Goal: Use online tool/utility: Utilize a website feature to perform a specific function

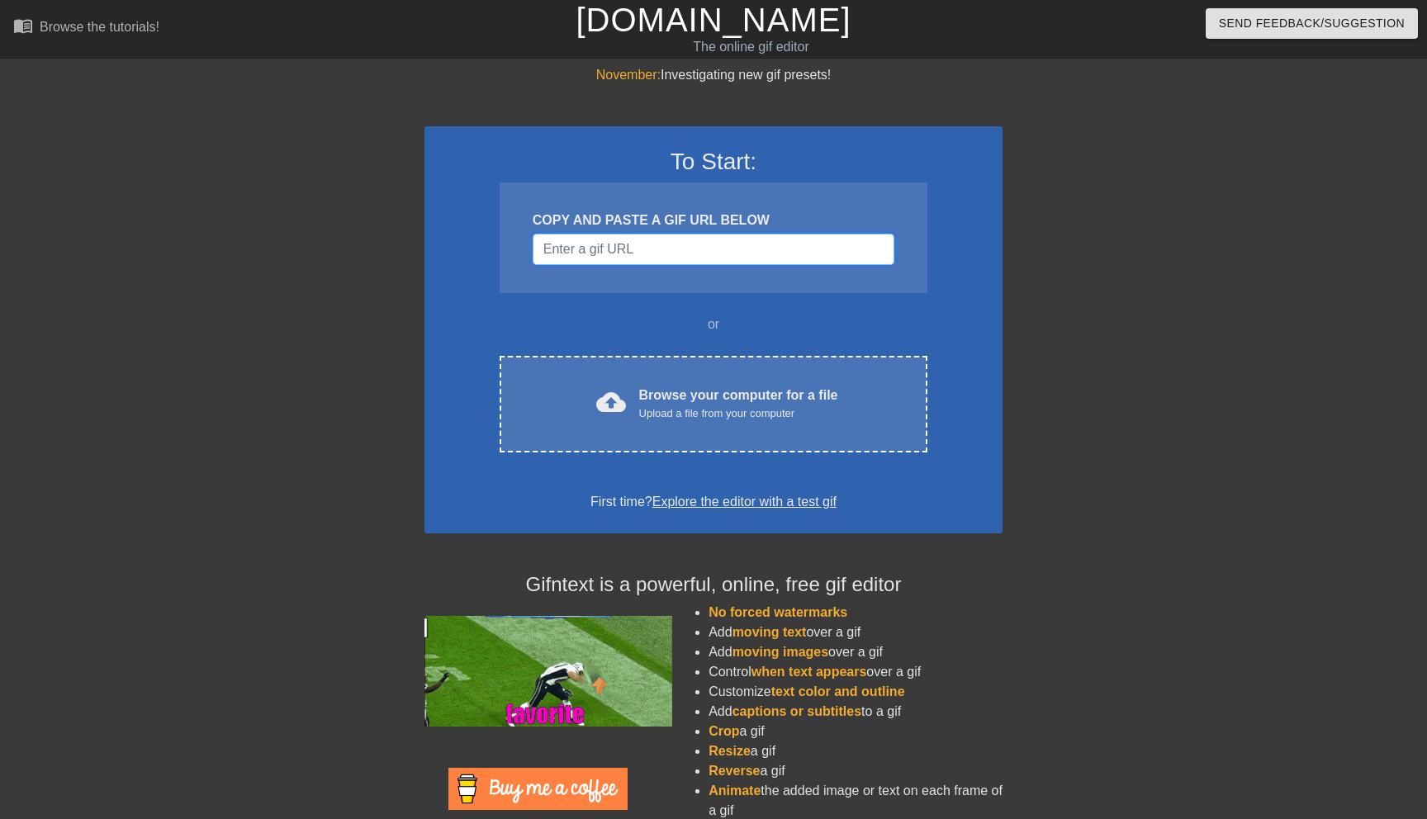
click at [645, 253] on input "Username" at bounding box center [714, 249] width 362 height 31
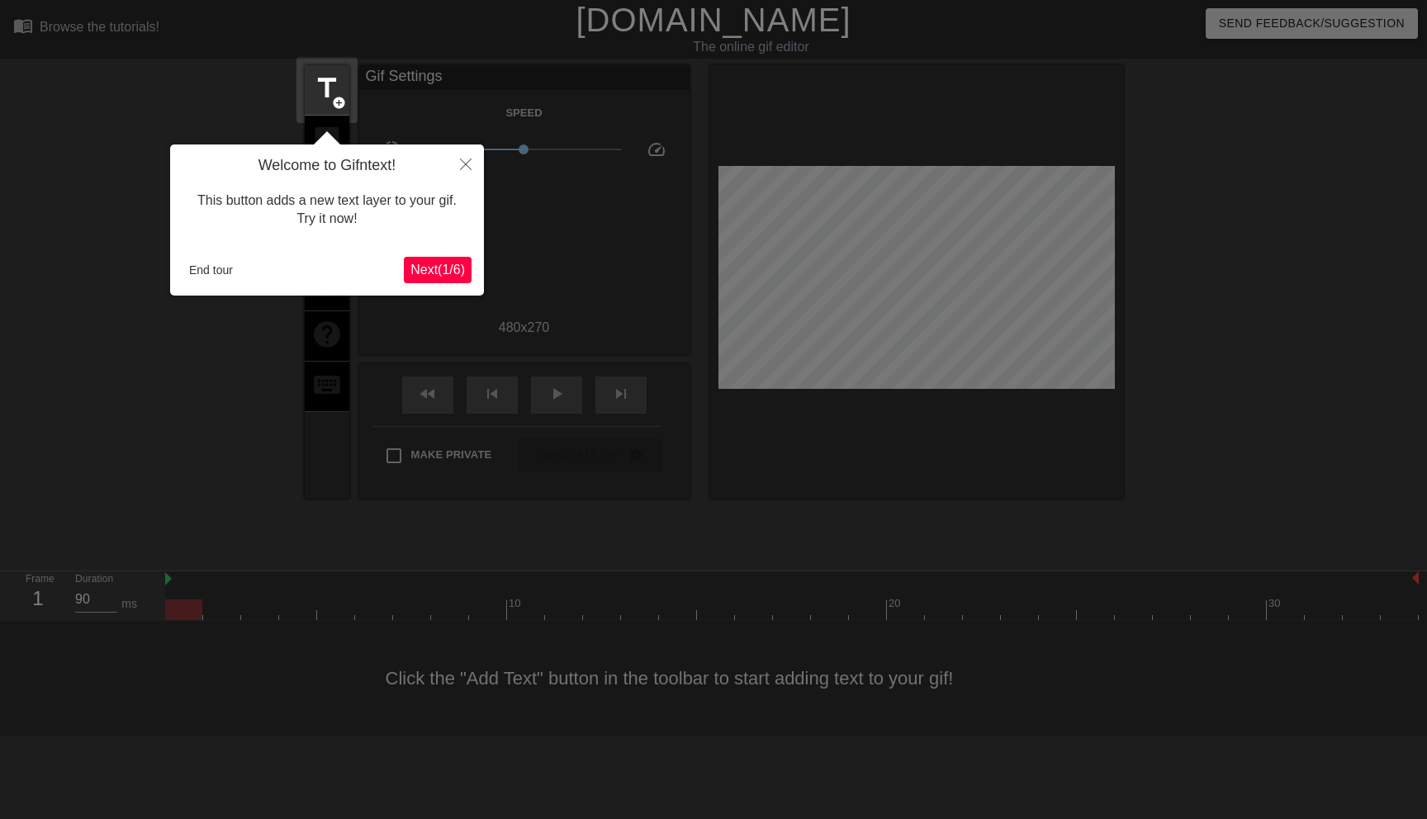
click at [443, 270] on span "Next ( 1 / 6 )" at bounding box center [438, 270] width 55 height 14
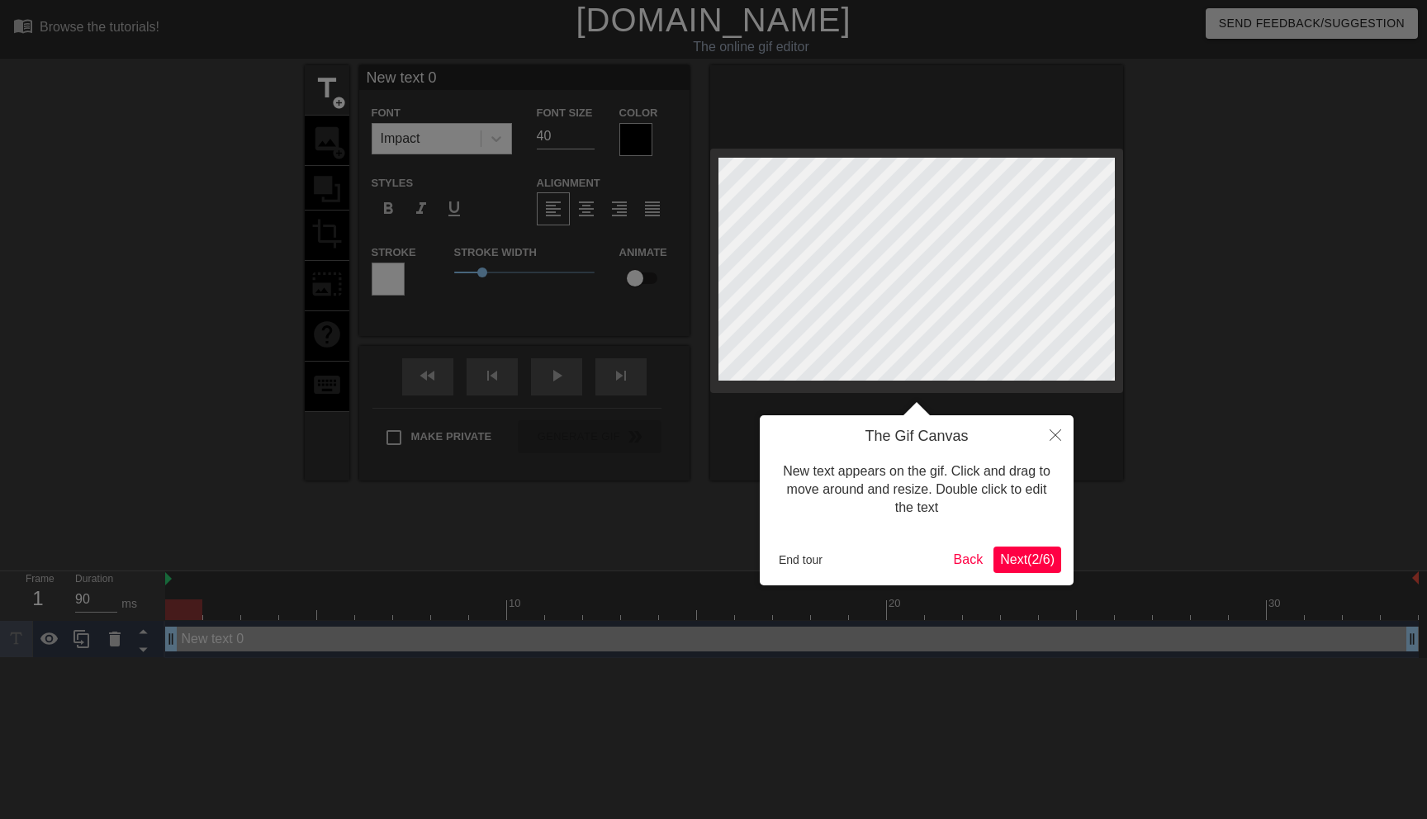
click at [1041, 558] on span "Next ( 2 / 6 )" at bounding box center [1027, 560] width 55 height 14
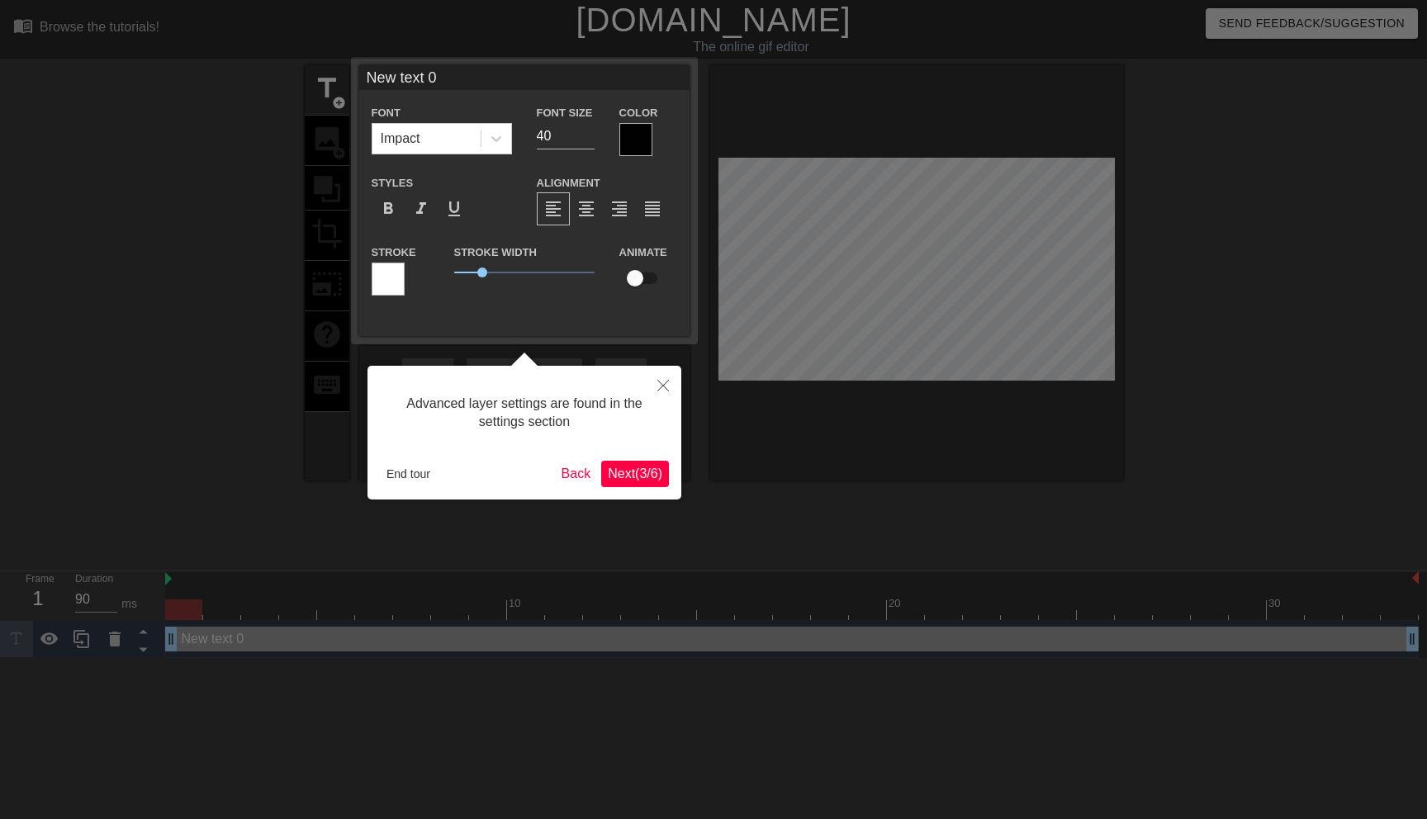
click at [649, 473] on span "Next ( 3 / 6 )" at bounding box center [635, 474] width 55 height 14
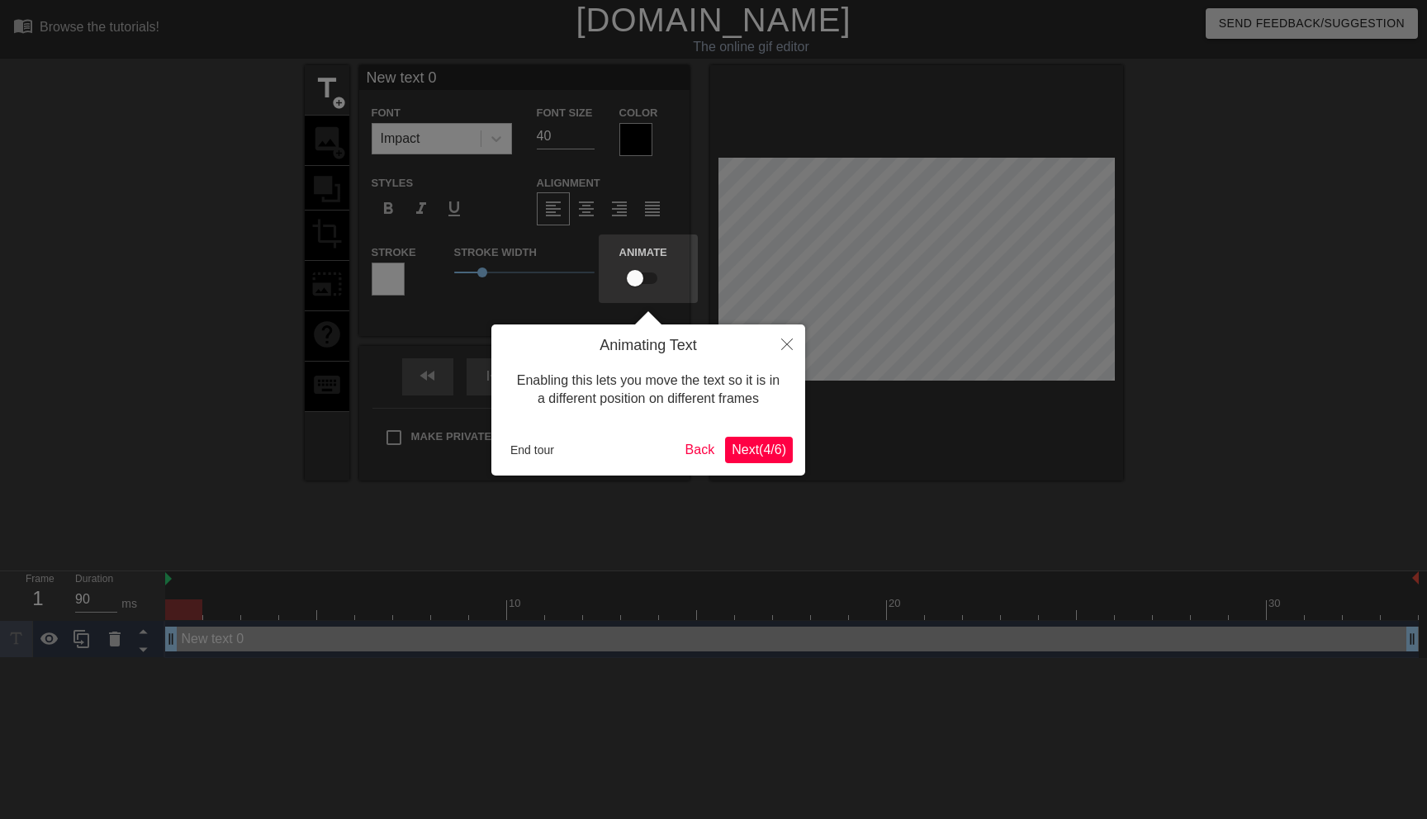
click at [762, 435] on div "Animating Text Enabling this lets you move the text so it is in a different pos…" at bounding box center [648, 400] width 314 height 151
click at [787, 347] on icon "Close" at bounding box center [787, 345] width 12 height 12
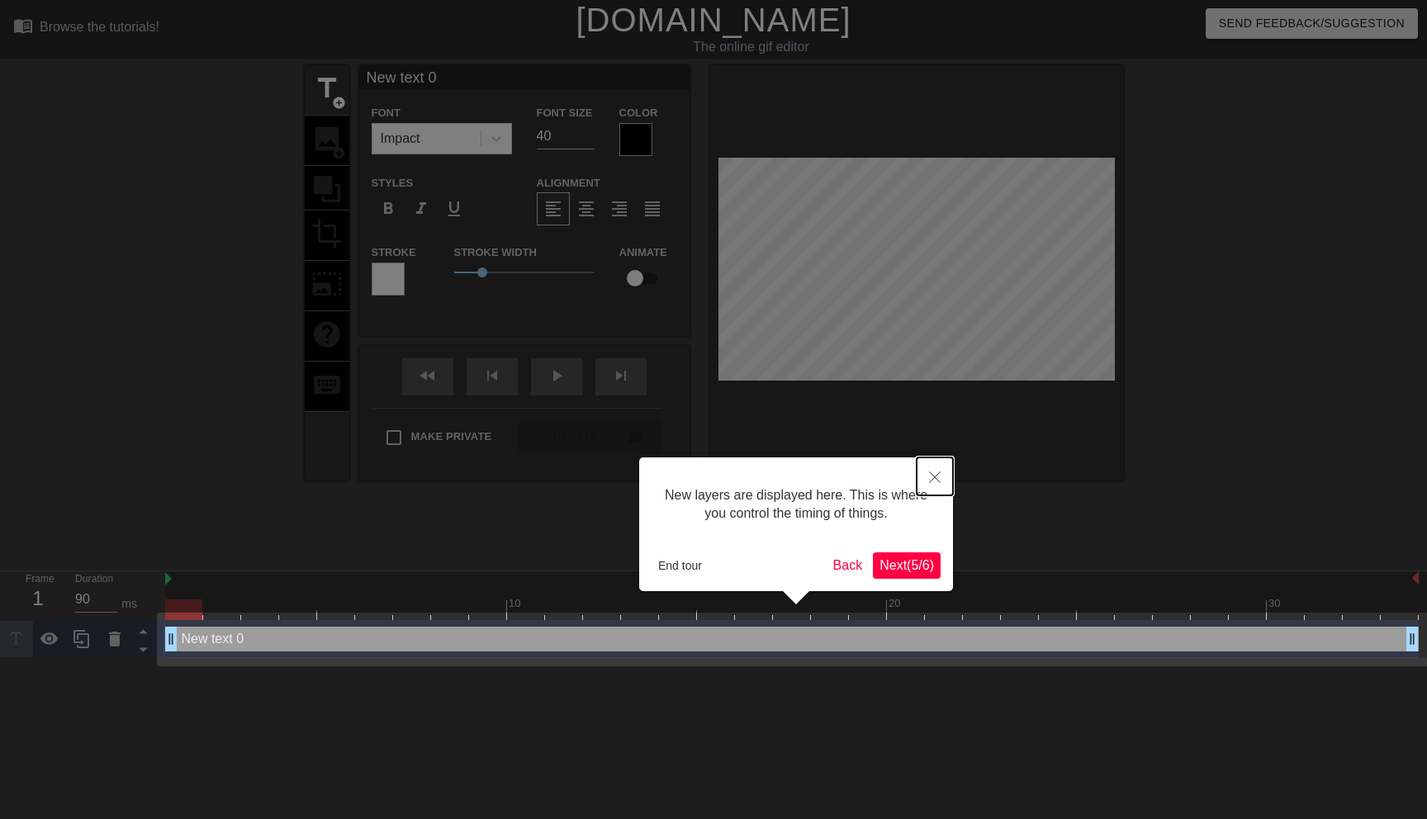
click at [935, 473] on icon "Close" at bounding box center [935, 478] width 12 height 12
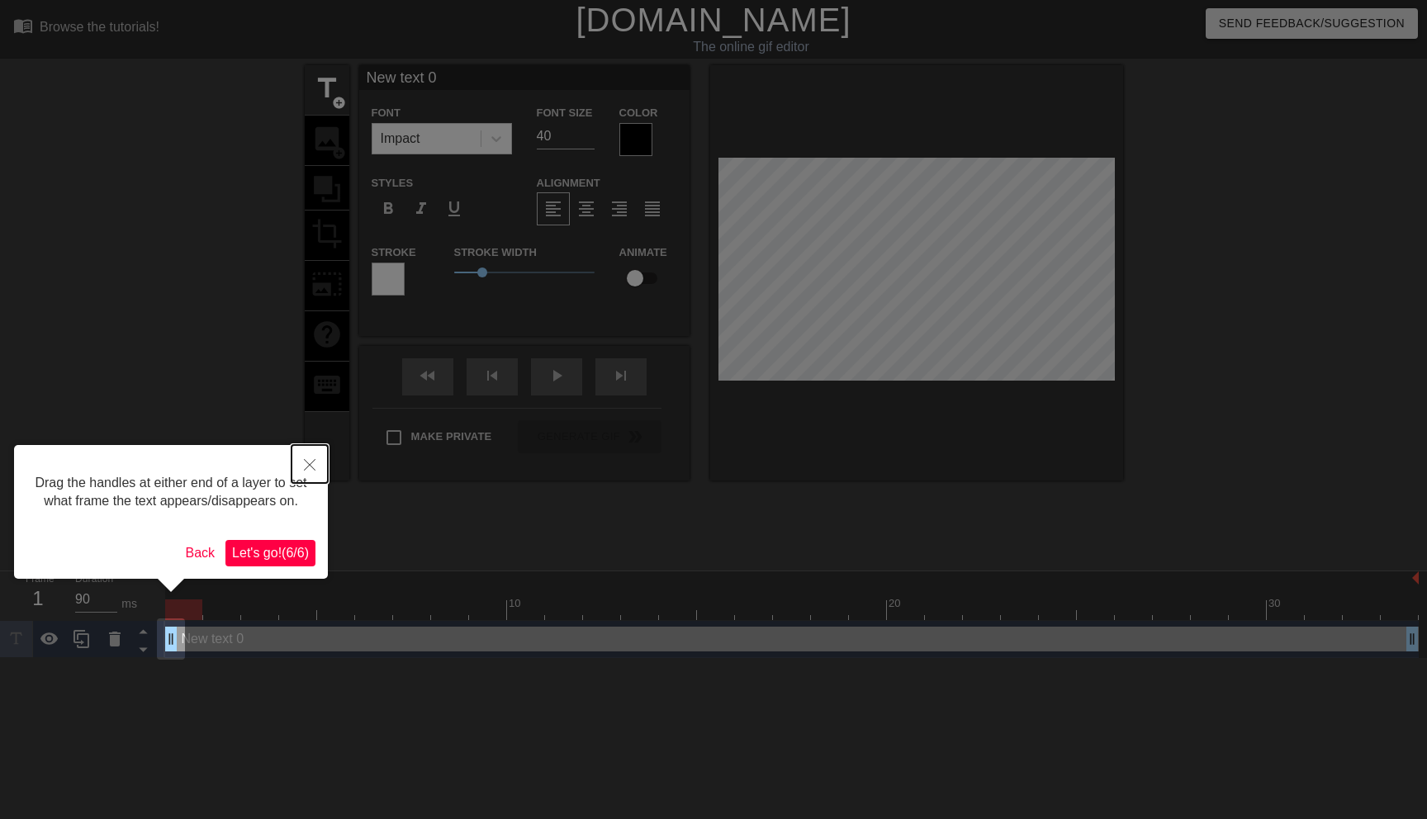
click at [315, 462] on icon "Close" at bounding box center [310, 465] width 12 height 12
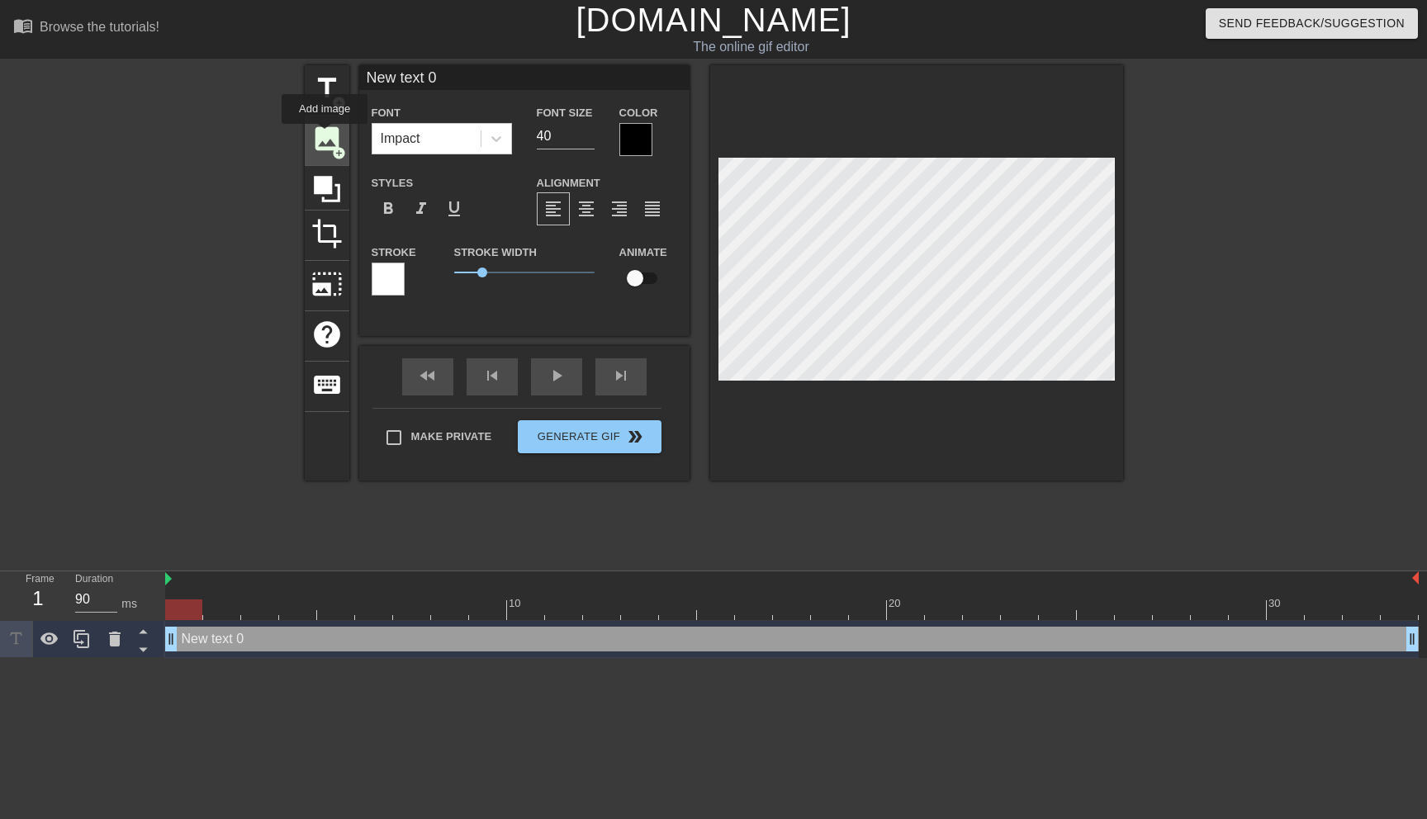
click at [325, 140] on span "image" at bounding box center [326, 138] width 31 height 31
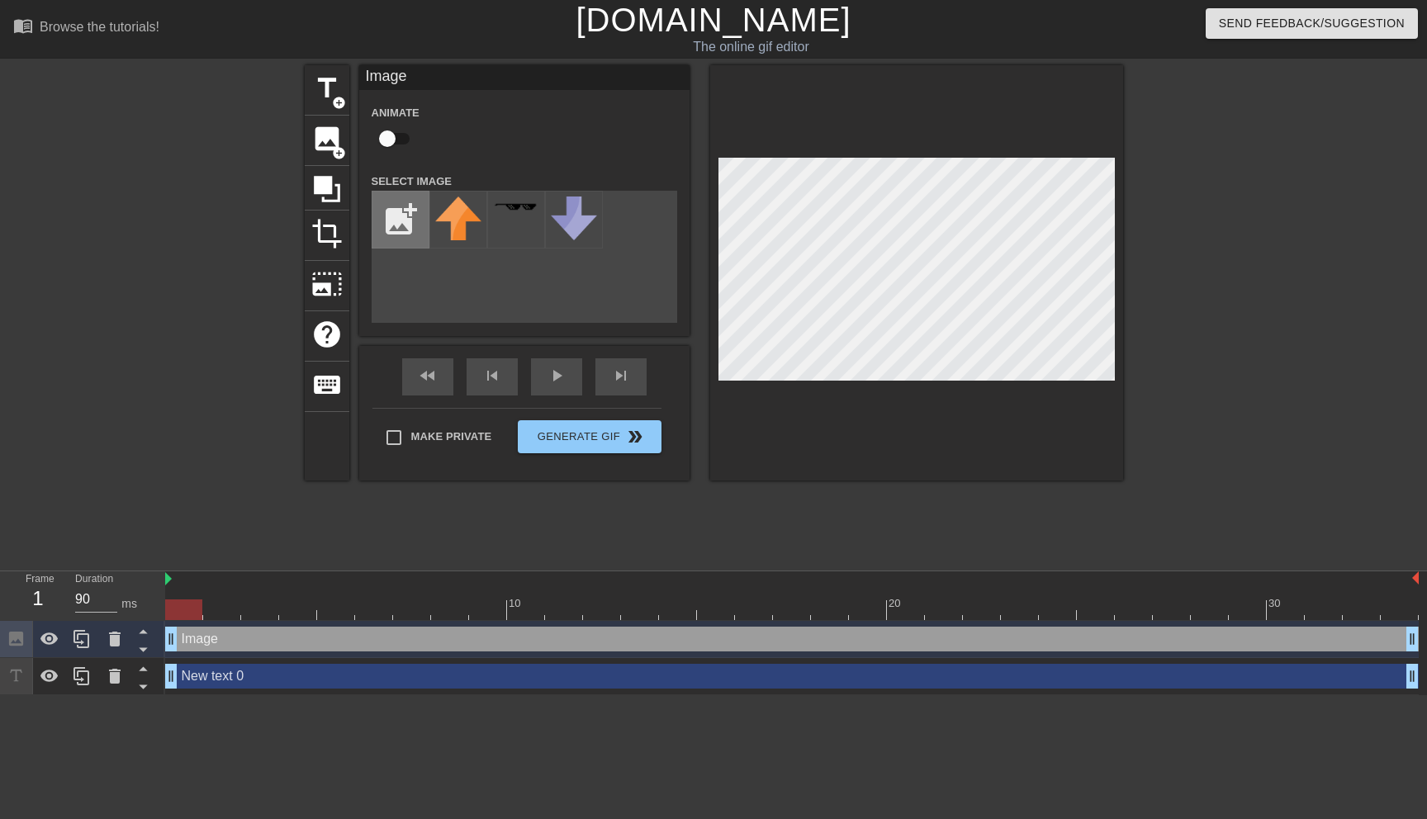
click at [401, 221] on input "file" at bounding box center [401, 220] width 56 height 56
type input "C:\fakepath\Overlay.png"
click at [455, 229] on div at bounding box center [459, 220] width 58 height 58
click at [472, 309] on div "add_photo_alternate" at bounding box center [525, 257] width 306 height 132
click at [460, 211] on img at bounding box center [458, 210] width 46 height 26
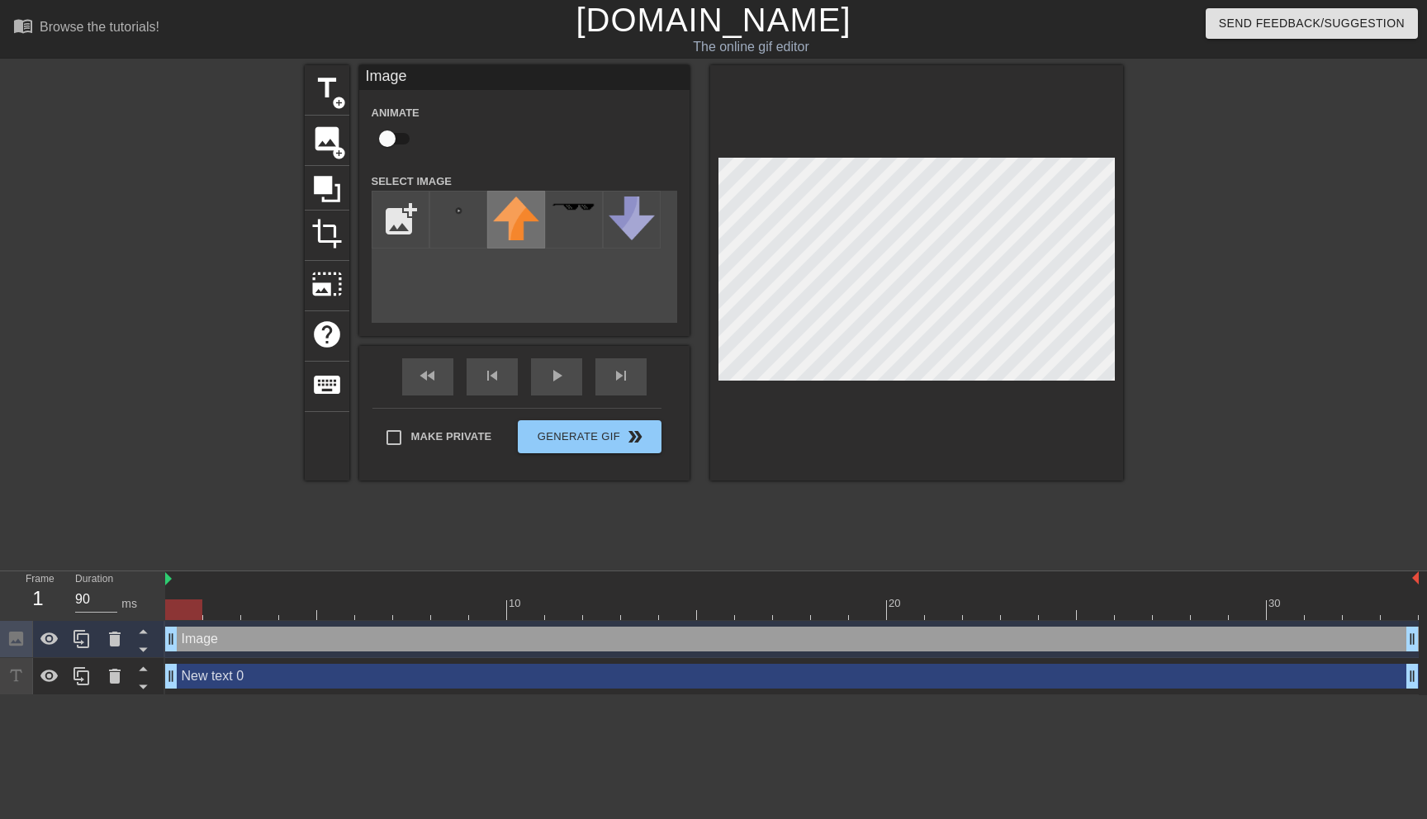
click at [506, 216] on img at bounding box center [516, 219] width 46 height 44
click at [462, 224] on div at bounding box center [459, 220] width 58 height 58
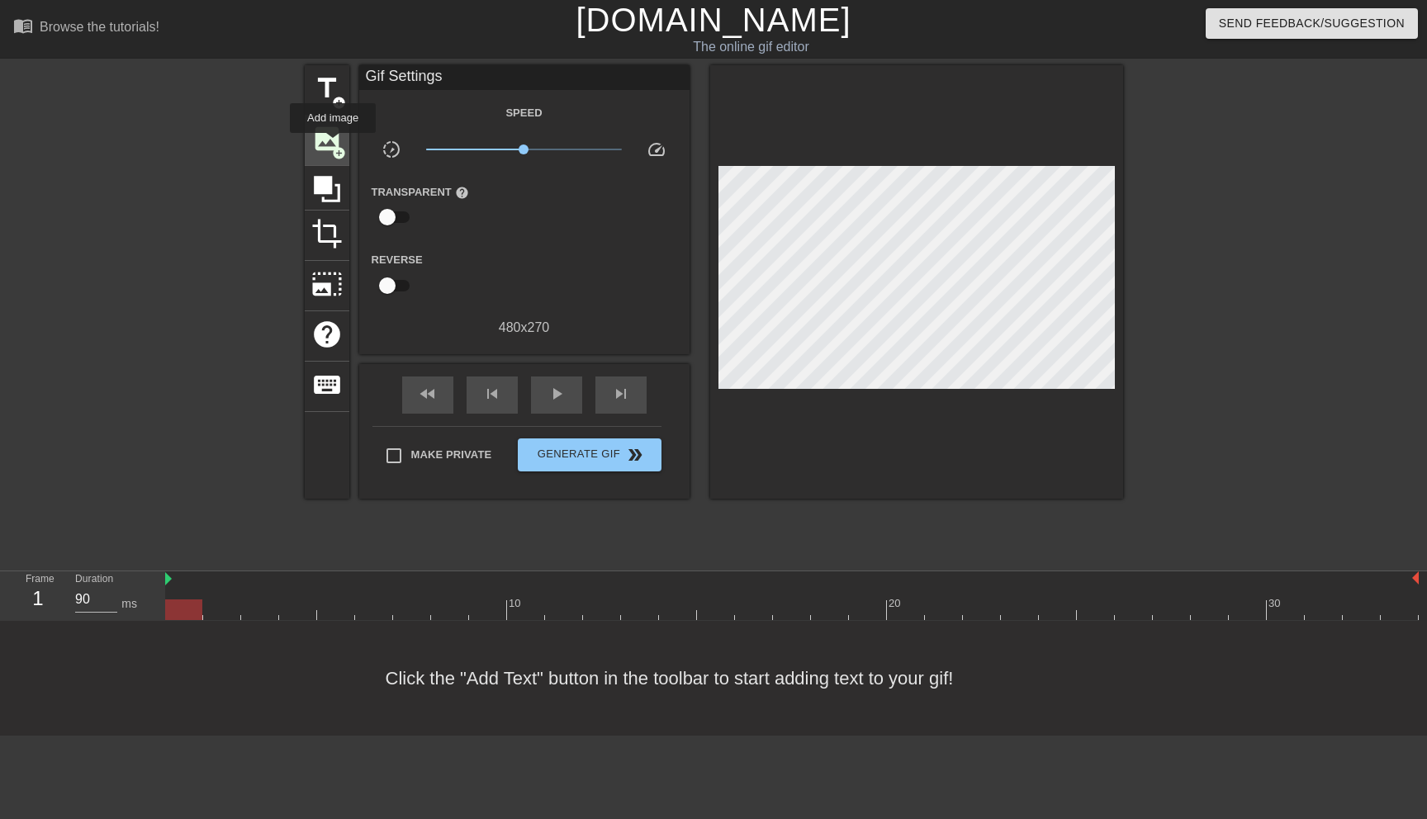
click at [334, 146] on span "add_circle" at bounding box center [339, 153] width 14 height 14
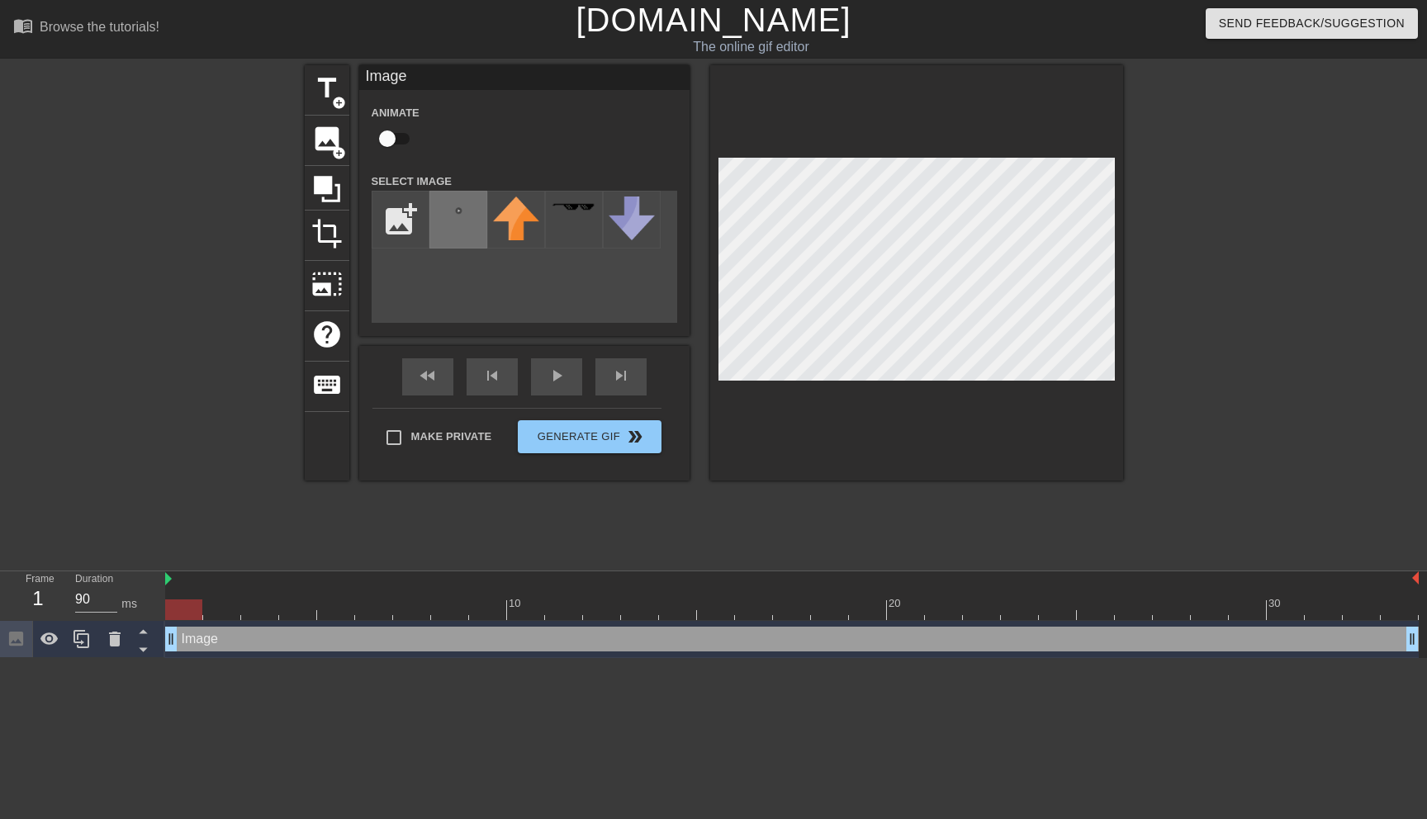
click at [465, 216] on img at bounding box center [458, 210] width 46 height 26
click at [1116, 157] on div at bounding box center [916, 272] width 413 height 415
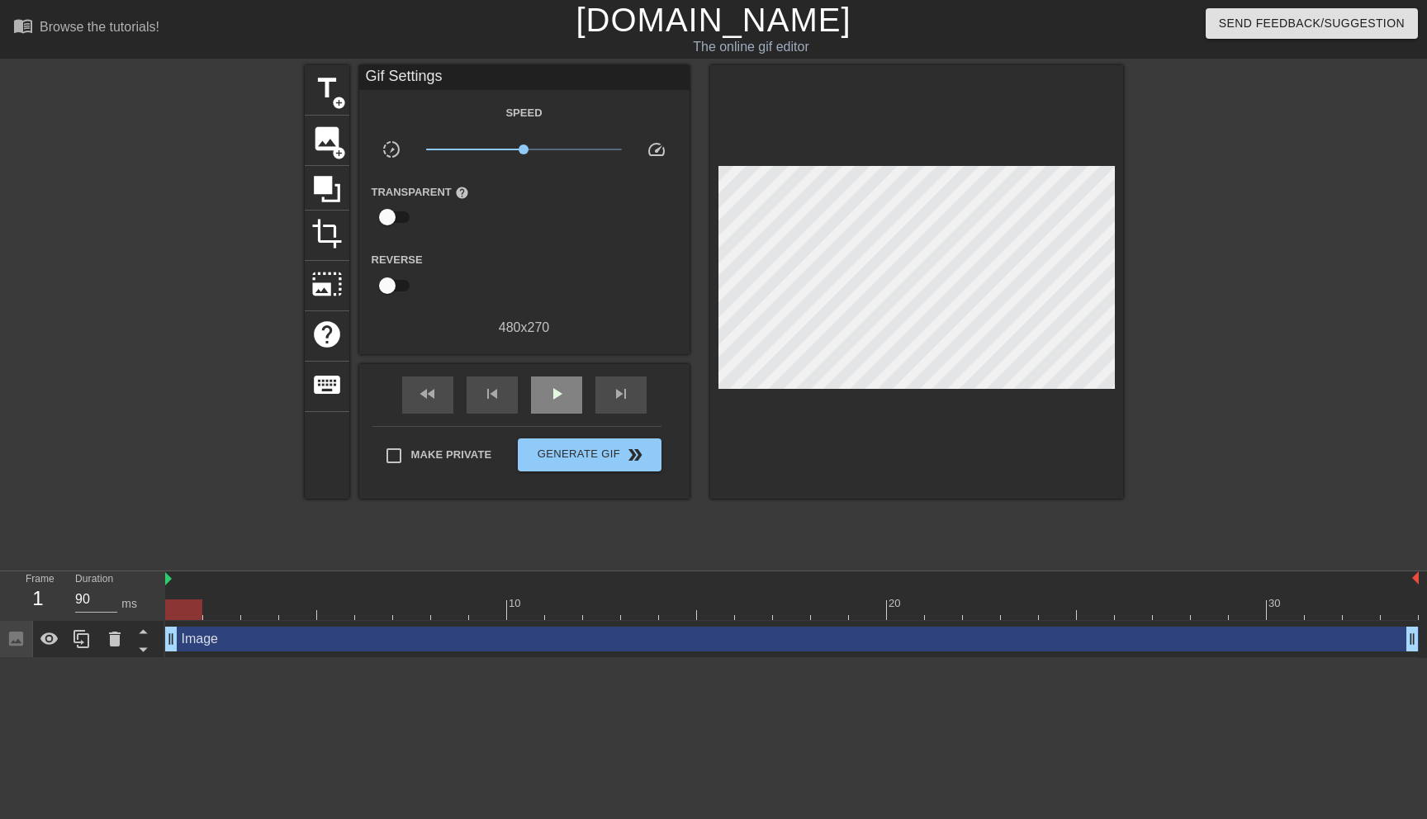
click at [551, 373] on div "fast_rewind skip_previous play_arrow skip_next" at bounding box center [524, 395] width 269 height 62
click at [563, 395] on span "play_arrow" at bounding box center [557, 394] width 20 height 20
type input "90"
click at [419, 454] on span "Make Private" at bounding box center [451, 455] width 81 height 17
click at [411, 454] on input "Make Private" at bounding box center [394, 456] width 35 height 35
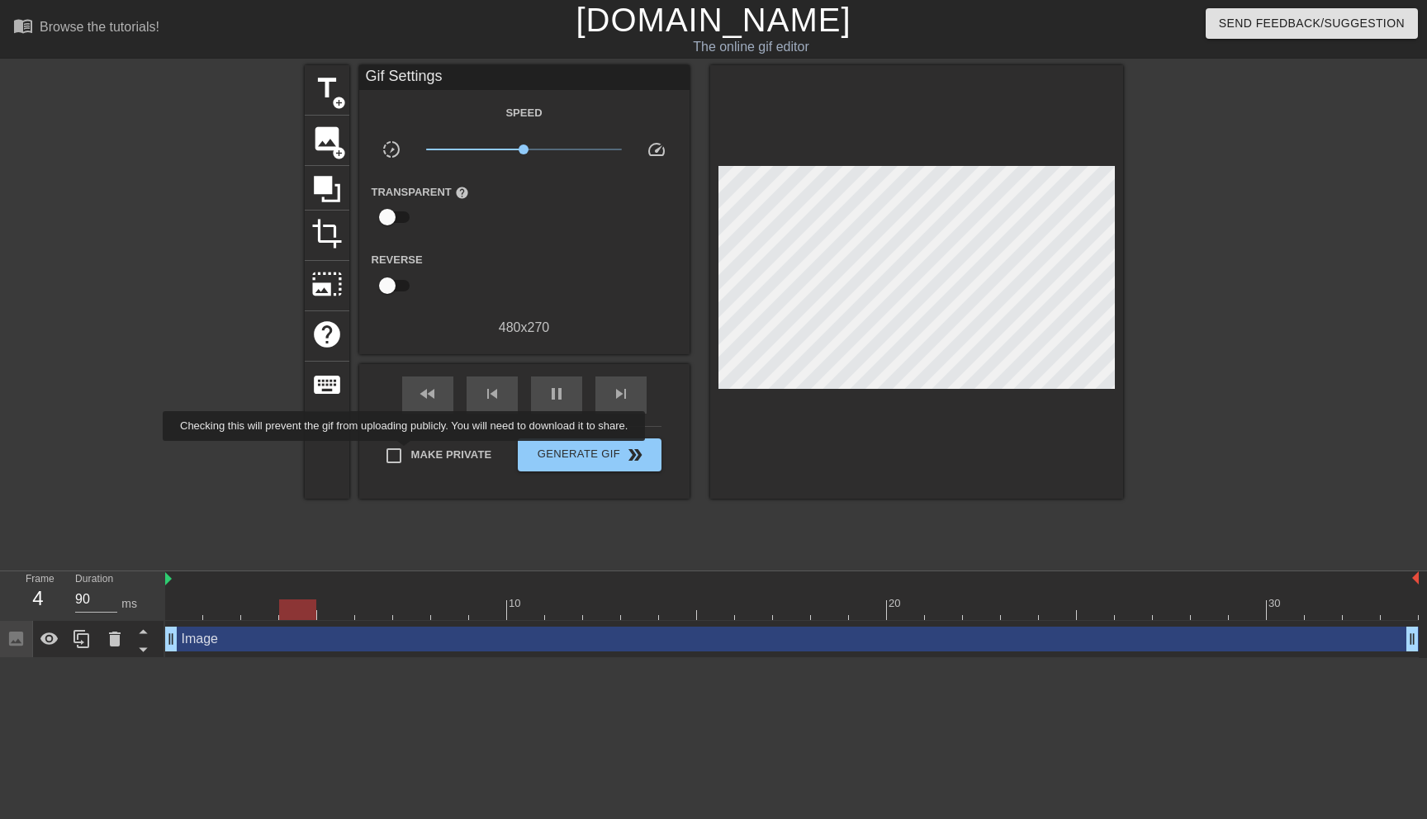
checkbox input "true"
type input "90"
click at [552, 456] on span "Generate Gif double_arrow" at bounding box center [590, 455] width 130 height 20
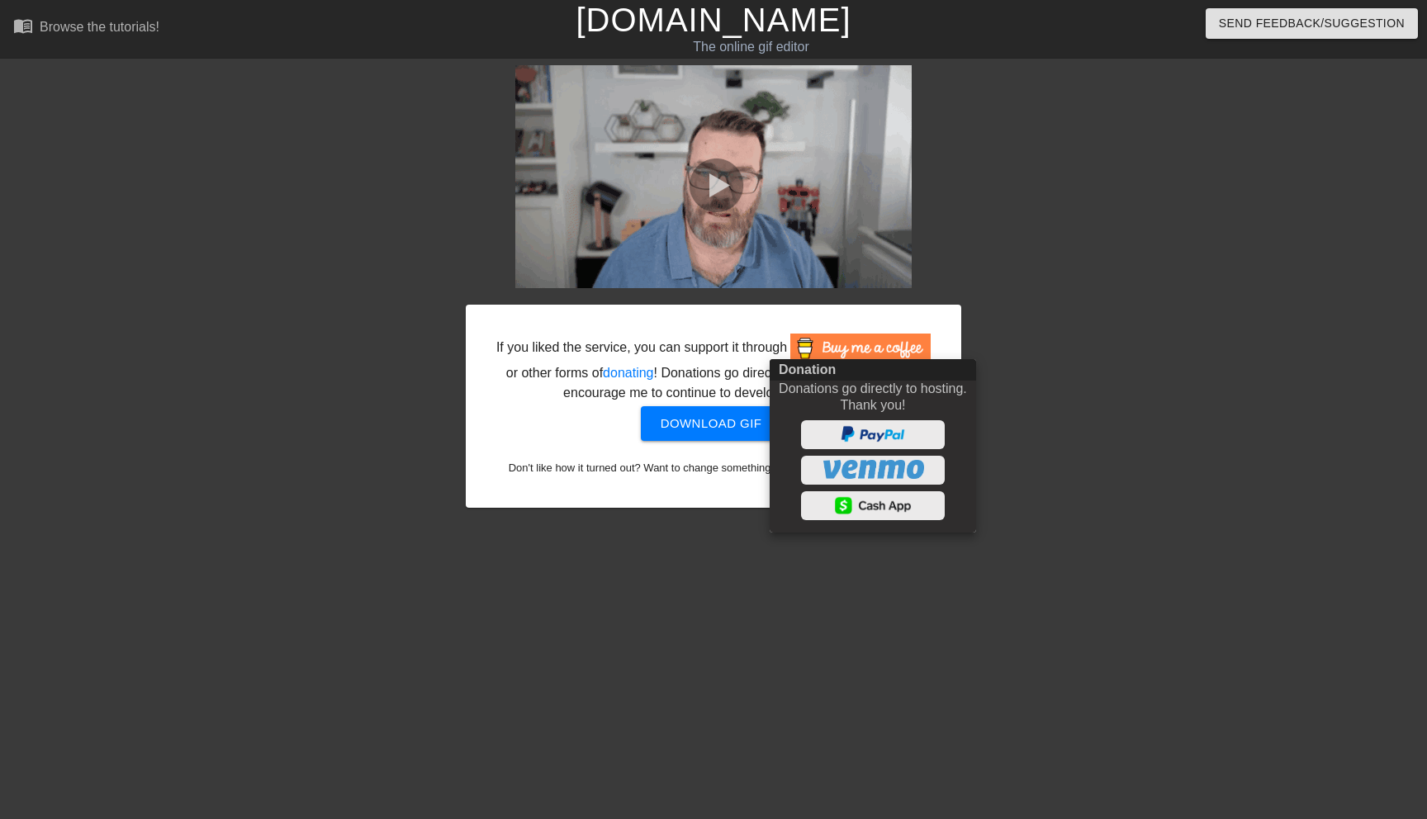
click at [1038, 316] on div at bounding box center [713, 409] width 1427 height 819
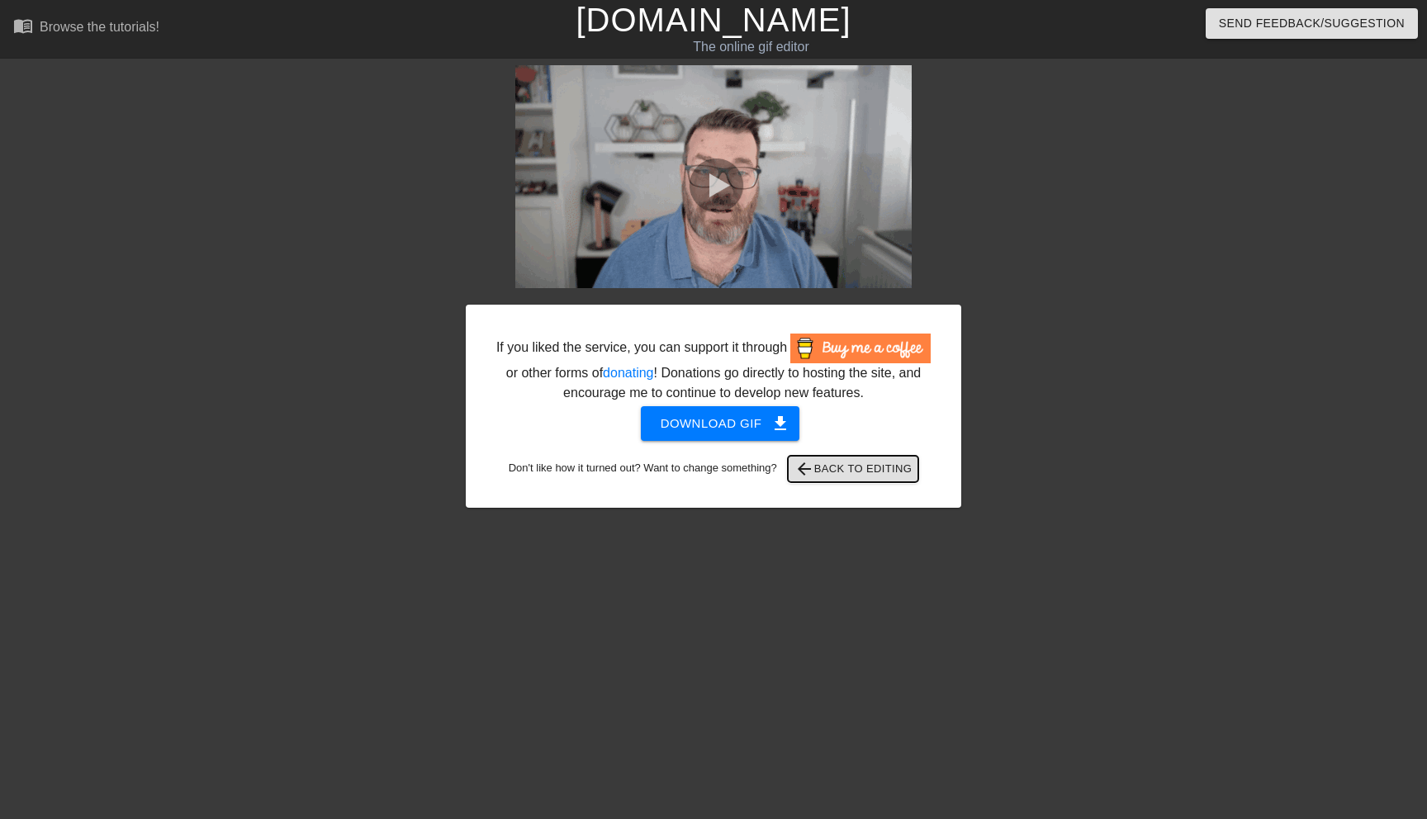
click at [883, 479] on span "arrow_back Back to Editing" at bounding box center [854, 469] width 118 height 20
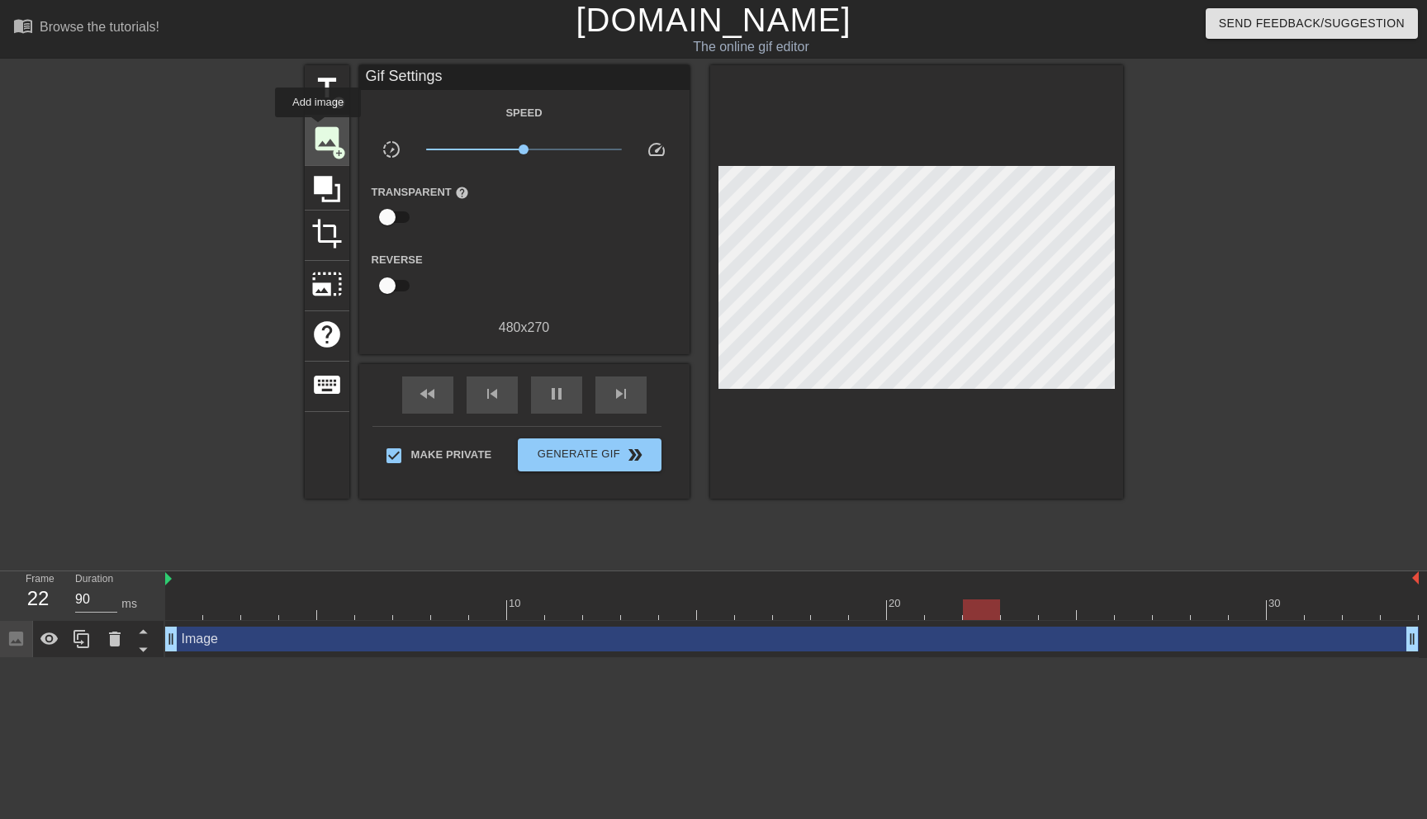
click at [319, 129] on span "image" at bounding box center [326, 138] width 31 height 31
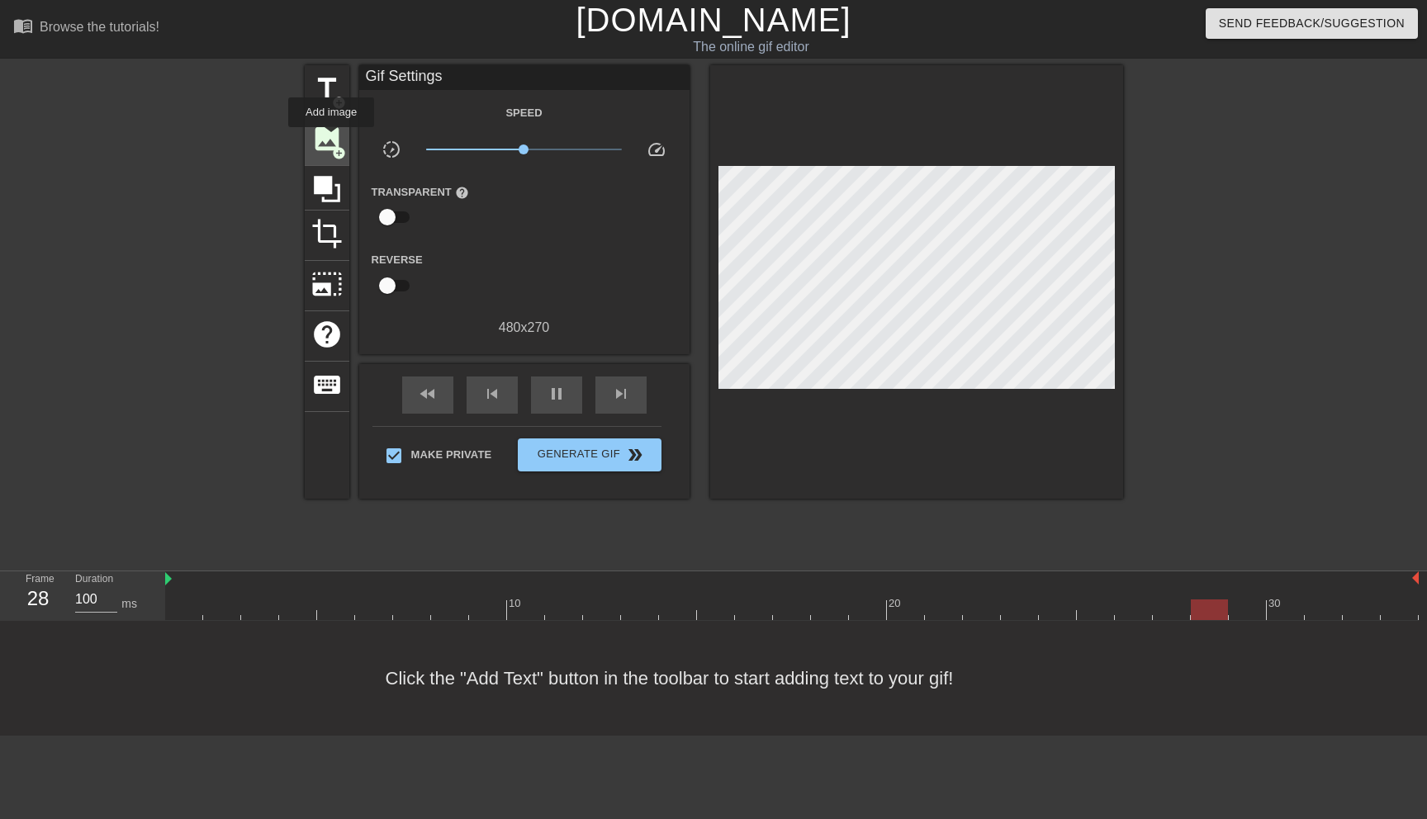
click at [332, 139] on span "image" at bounding box center [326, 138] width 31 height 31
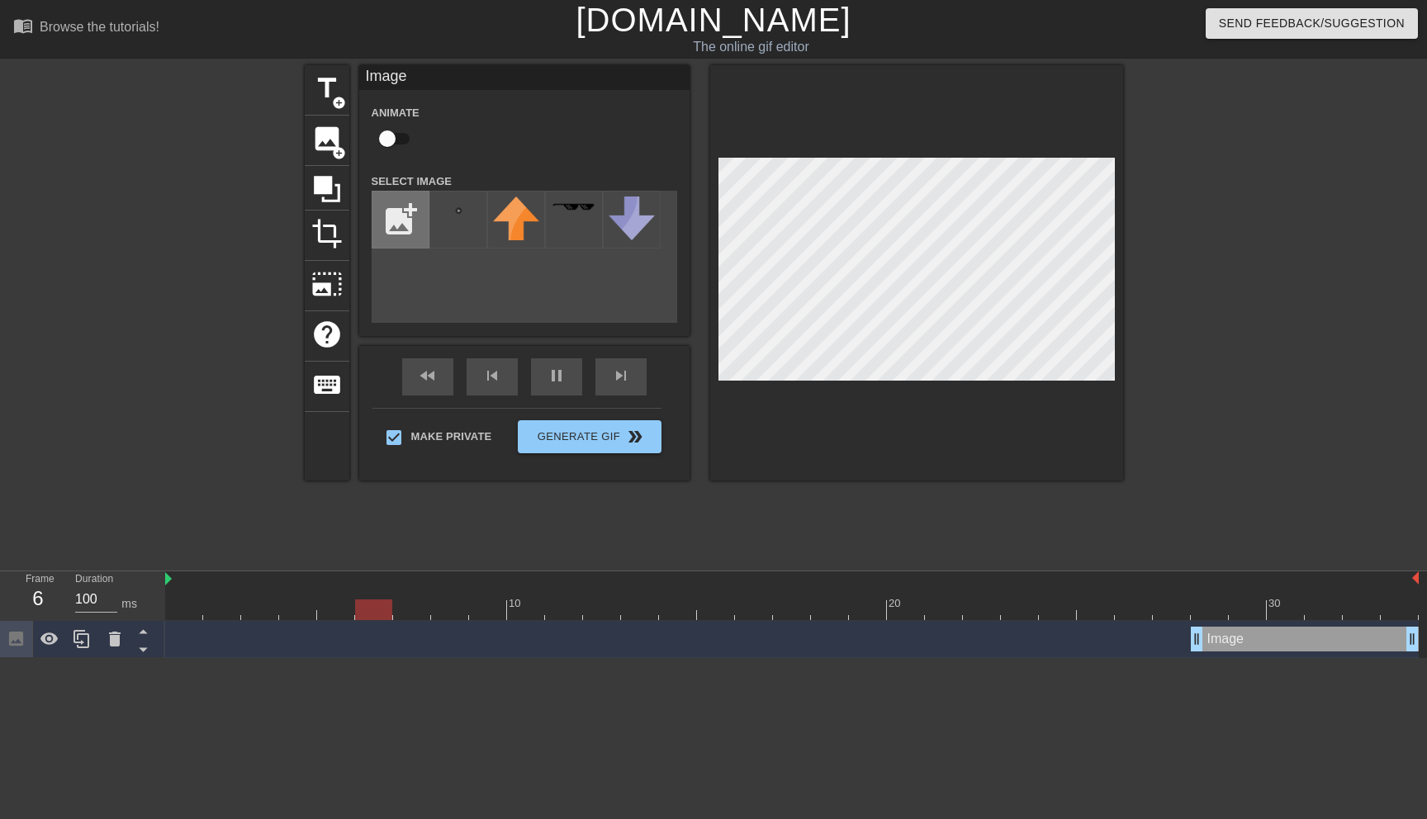
click at [402, 220] on input "file" at bounding box center [401, 220] width 56 height 56
type input "90"
type input "C:\fakepath\Overlay.png"
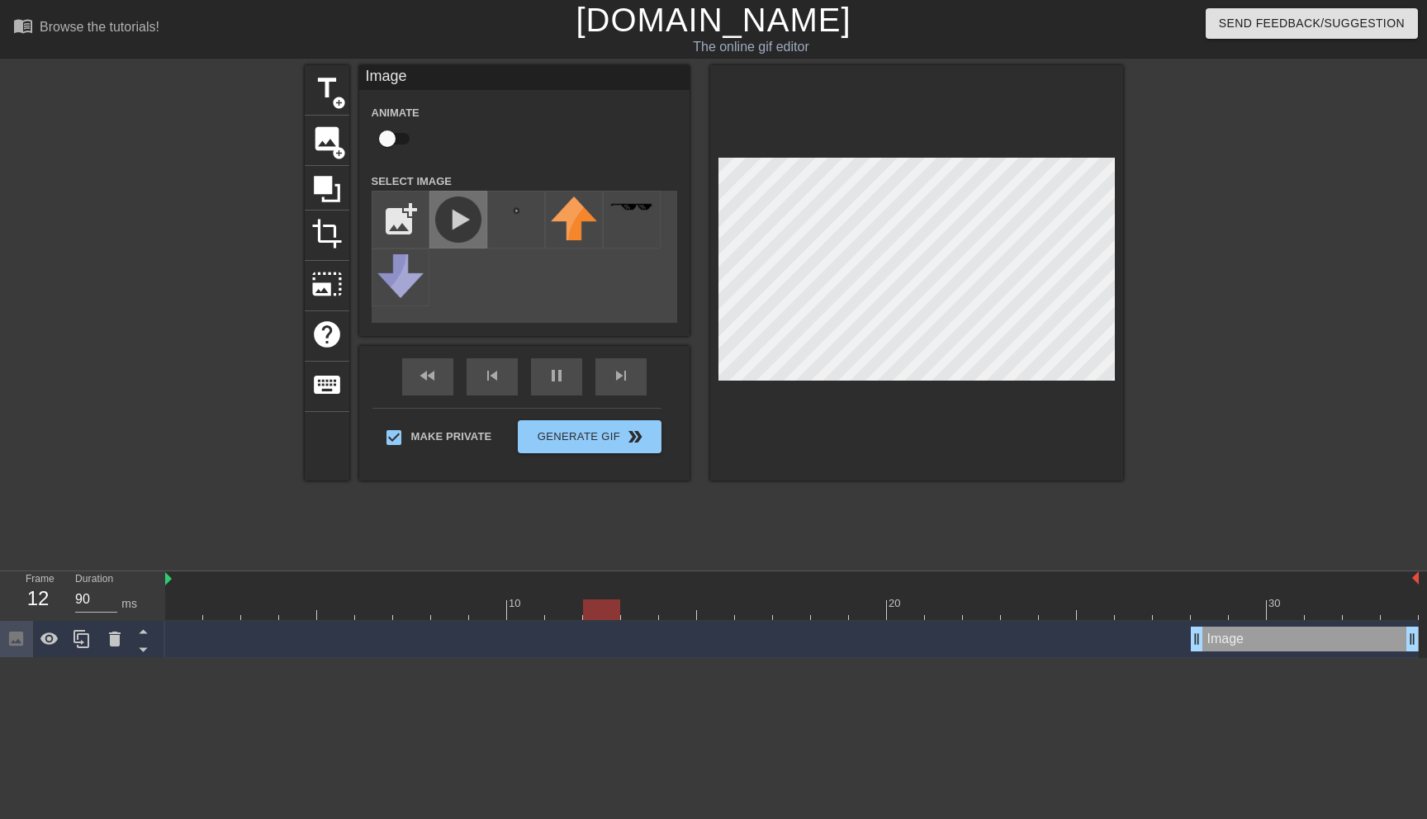
click at [461, 207] on img at bounding box center [458, 220] width 46 height 46
click at [498, 379] on div "skip_previous" at bounding box center [492, 376] width 51 height 37
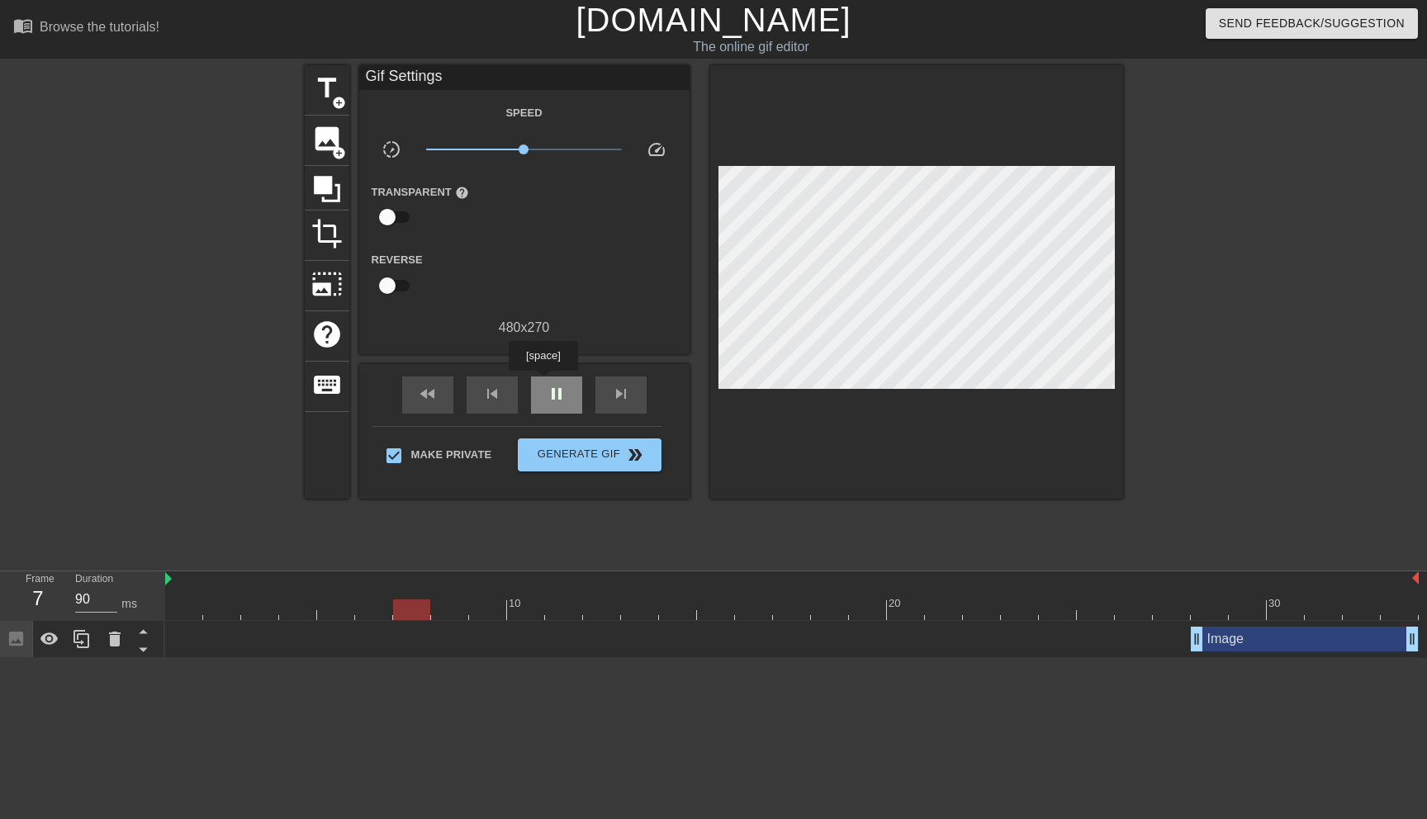
click at [549, 396] on span "pause" at bounding box center [557, 394] width 20 height 20
click at [481, 607] on div at bounding box center [487, 610] width 37 height 21
drag, startPoint x: 481, startPoint y: 607, endPoint x: 121, endPoint y: 624, distance: 359.7
click at [121, 624] on div "Frame 1 Duration 90 ms 10 20 30 Image drag_handle drag_handle" at bounding box center [713, 615] width 1427 height 87
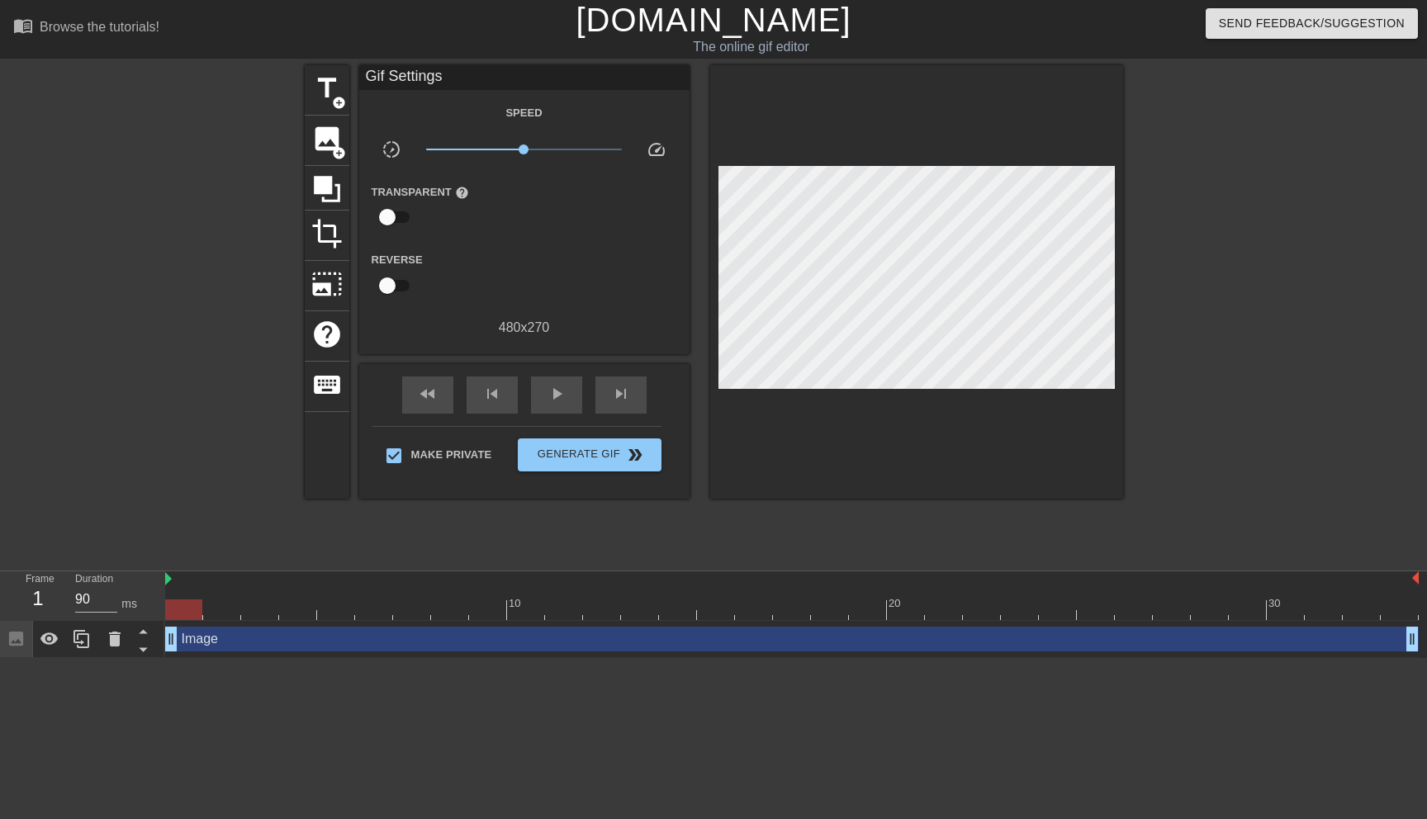
drag, startPoint x: 1197, startPoint y: 643, endPoint x: 0, endPoint y: 766, distance: 1203.1
click at [0, 658] on html "menu_book Browse the tutorials! [DOMAIN_NAME] The online gif editor Send Feedba…" at bounding box center [713, 329] width 1427 height 658
click at [558, 375] on div "fast_rewind skip_previous play_arrow skip_next" at bounding box center [524, 395] width 269 height 62
click at [557, 392] on span "play_arrow" at bounding box center [557, 394] width 20 height 20
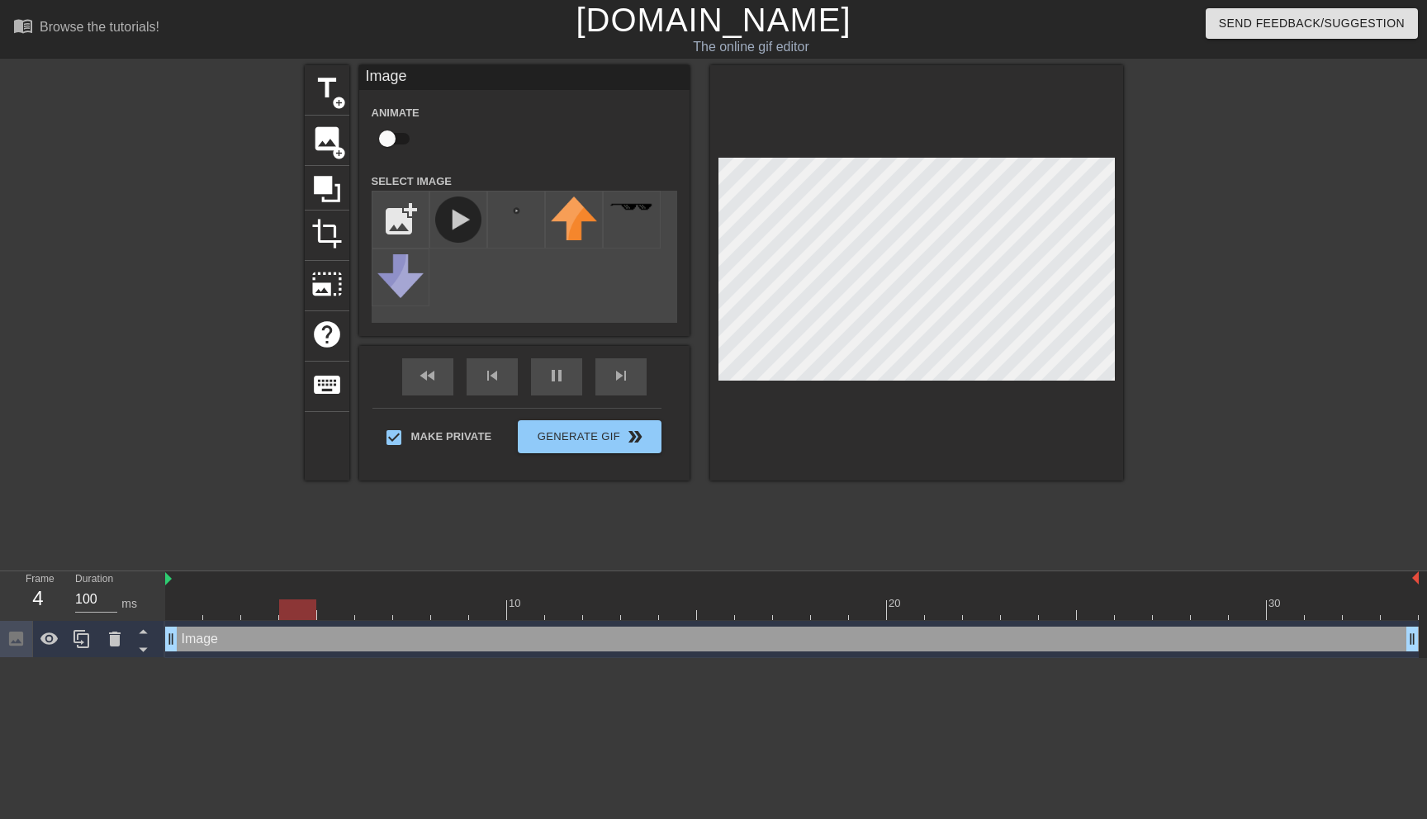
type input "90"
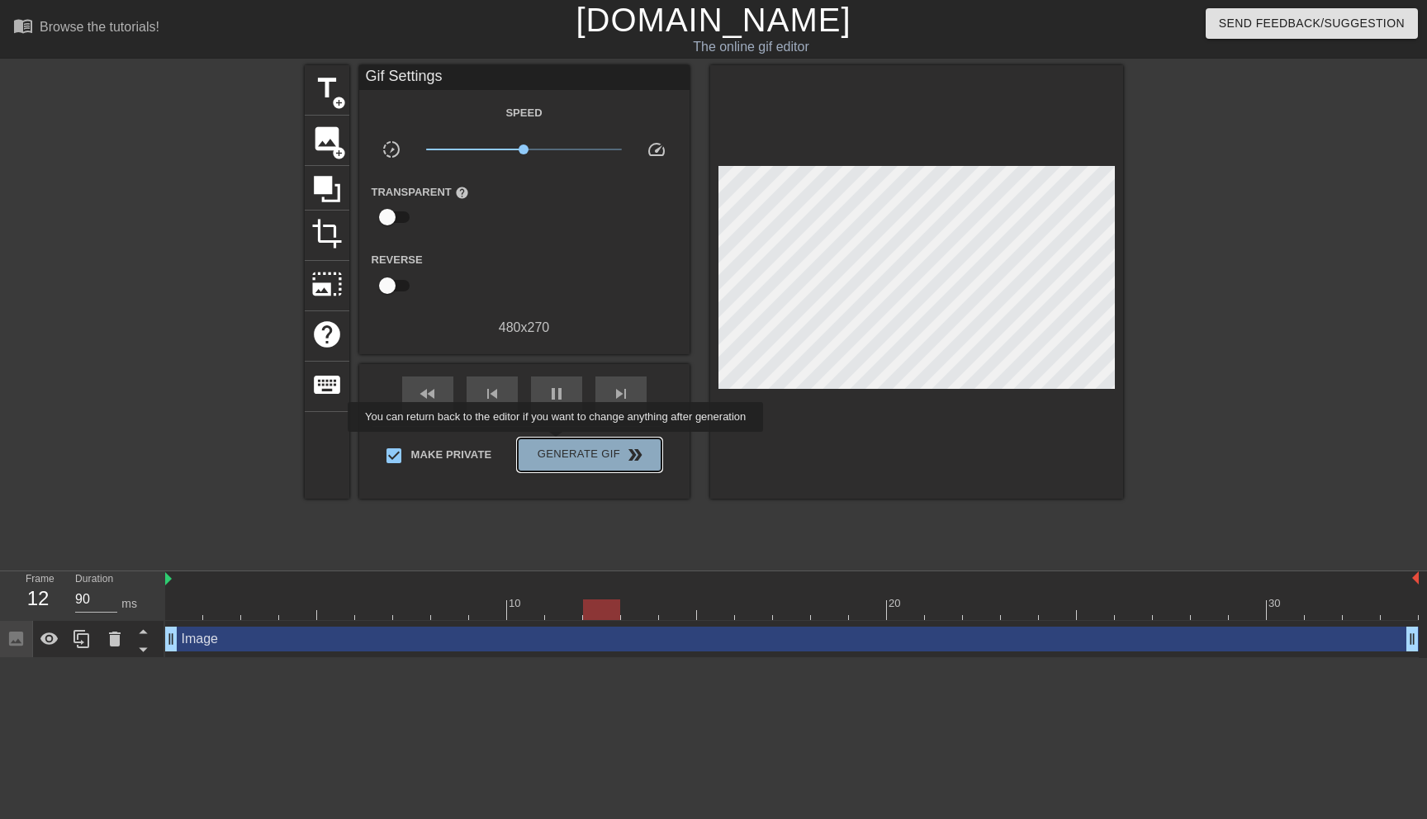
click at [567, 444] on button "Generate Gif double_arrow" at bounding box center [589, 455] width 143 height 33
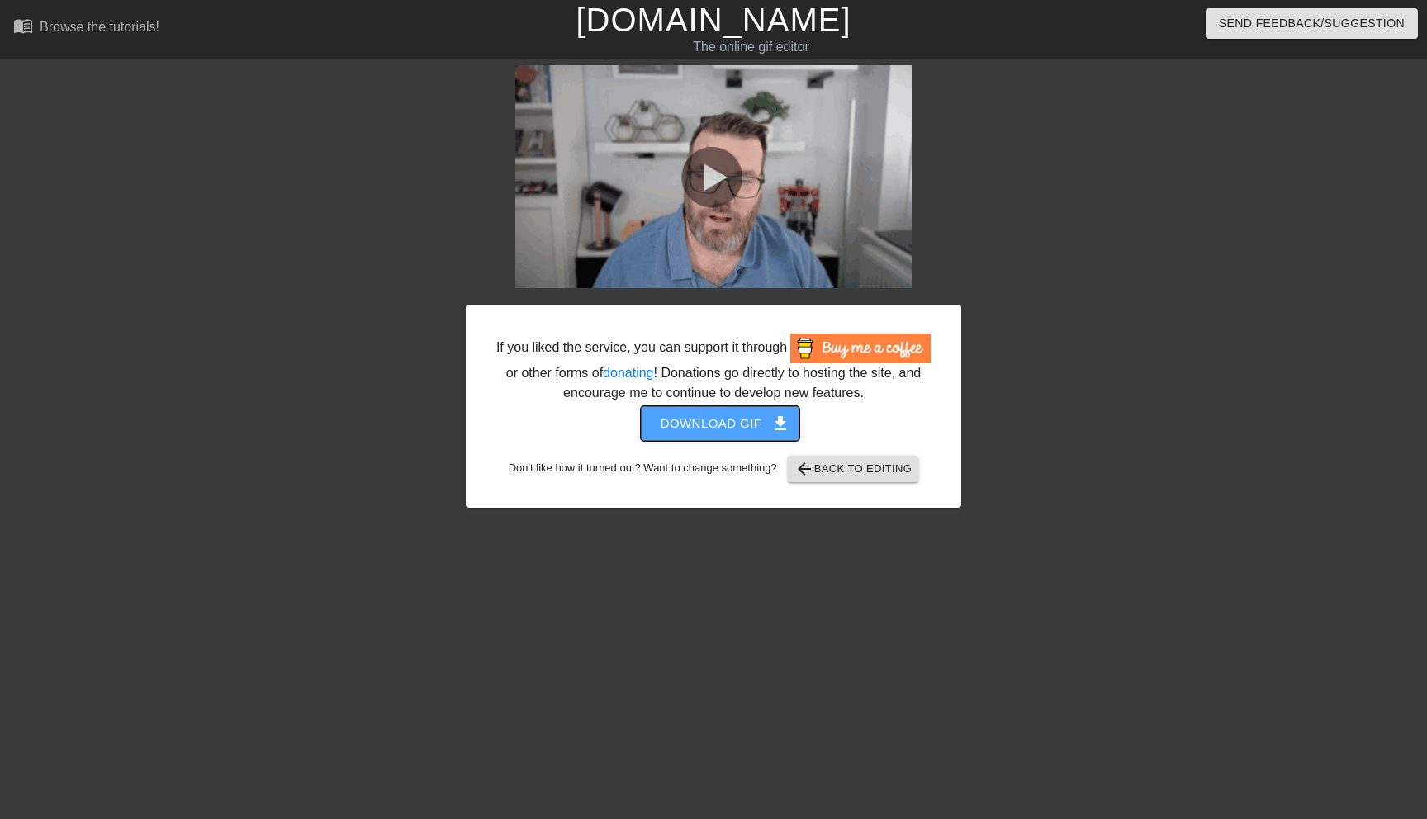
click at [726, 434] on span "Download gif get_app" at bounding box center [721, 423] width 120 height 21
